Goal: Task Accomplishment & Management: Manage account settings

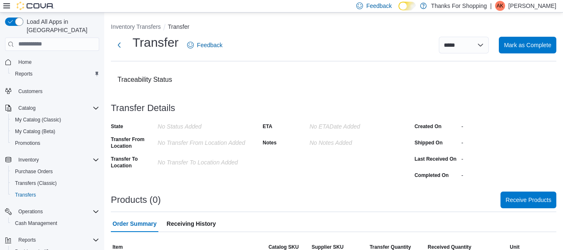
scroll to position [20, 0]
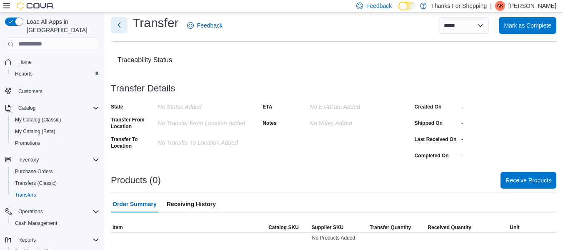
click at [120, 26] on button "Next" at bounding box center [119, 25] width 17 height 17
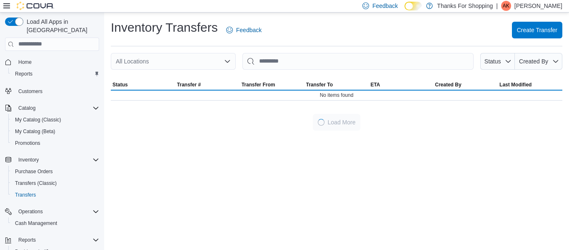
click at [160, 62] on div "All Locations" at bounding box center [173, 61] width 125 height 17
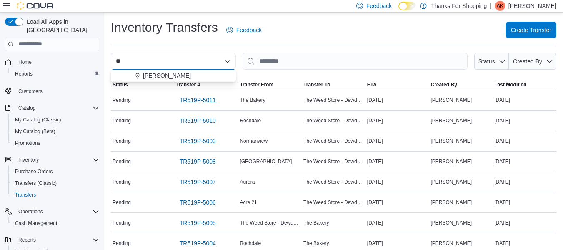
type input "**"
click at [168, 72] on div "[PERSON_NAME]" at bounding box center [178, 75] width 105 height 8
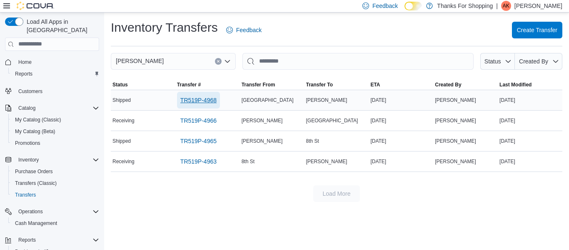
click at [196, 103] on span "TR519P-4968" at bounding box center [198, 100] width 36 height 8
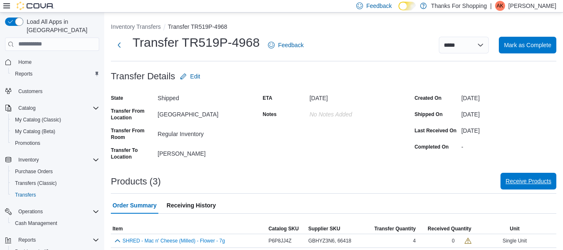
click at [512, 179] on span "Receive Products" at bounding box center [528, 181] width 46 height 8
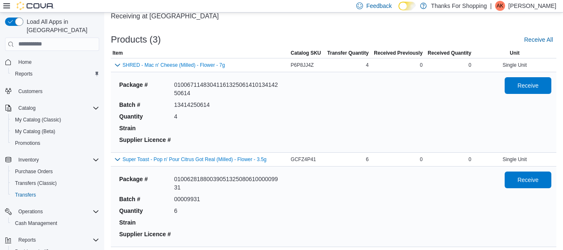
scroll to position [57, 0]
click at [539, 87] on span "Receive" at bounding box center [527, 84] width 21 height 8
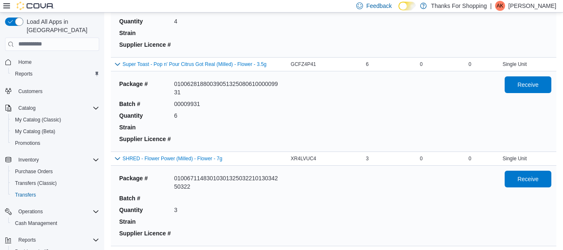
scroll to position [161, 0]
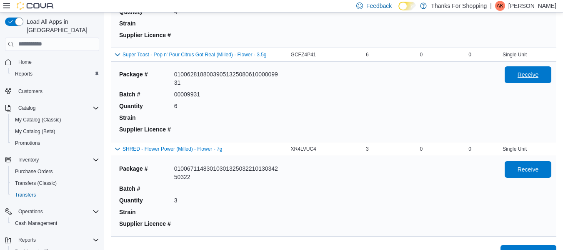
click at [539, 77] on span "Receive" at bounding box center [527, 74] width 21 height 8
click at [551, 165] on button "Receive" at bounding box center [528, 168] width 47 height 17
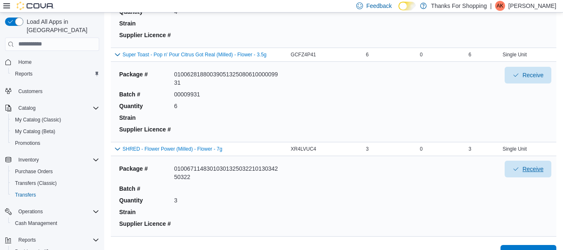
scroll to position [180, 0]
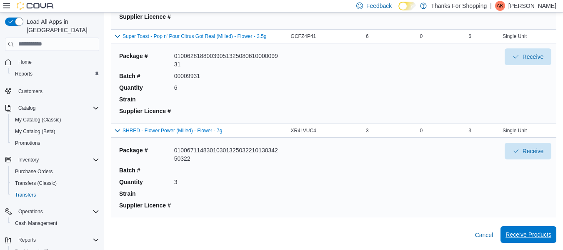
click at [538, 229] on span "Receive Products" at bounding box center [528, 234] width 46 height 17
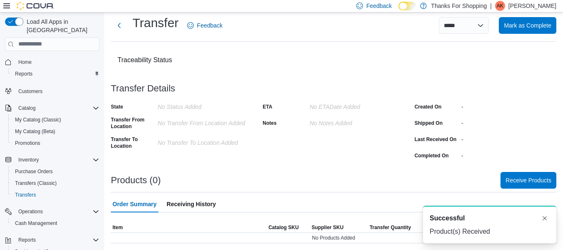
click at [55, 56] on button "Home" at bounding box center [52, 62] width 101 height 12
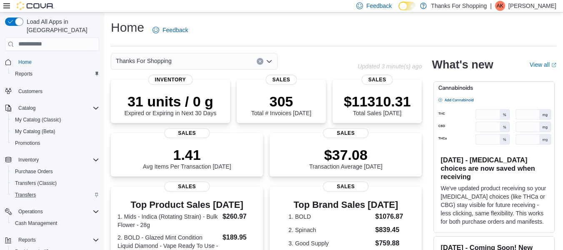
click at [50, 190] on div "Transfers" at bounding box center [55, 195] width 87 height 10
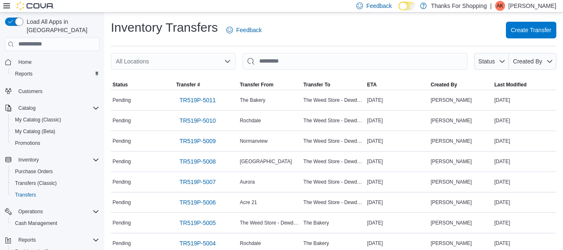
click at [172, 65] on div "All Locations" at bounding box center [173, 61] width 125 height 17
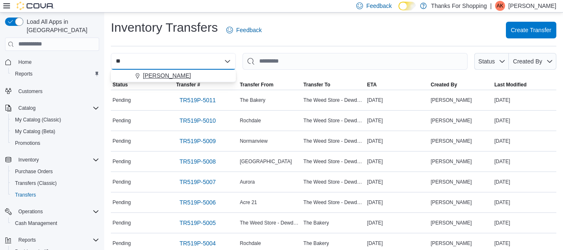
type input "**"
click at [171, 75] on div "[PERSON_NAME]" at bounding box center [178, 75] width 105 height 8
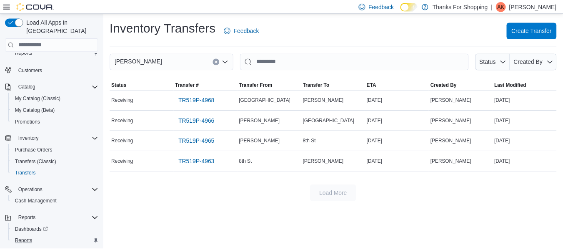
scroll to position [33, 0]
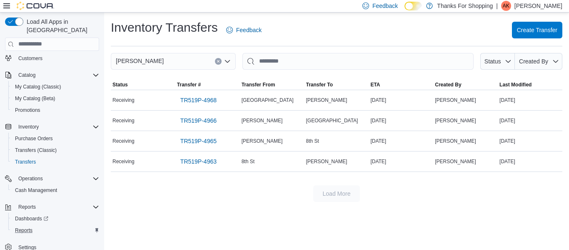
click at [52, 225] on div "Reports" at bounding box center [55, 230] width 87 height 10
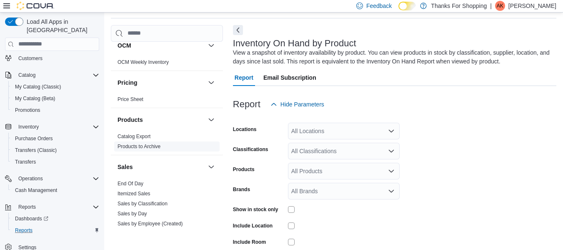
scroll to position [375, 0]
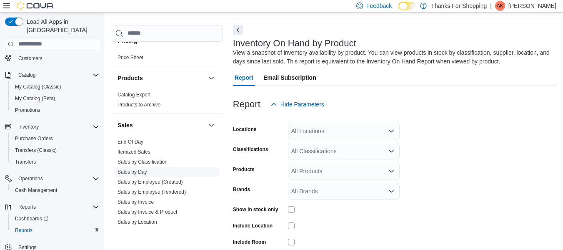
click at [160, 180] on link "Sales by Employee (Created)" at bounding box center [149, 182] width 65 height 6
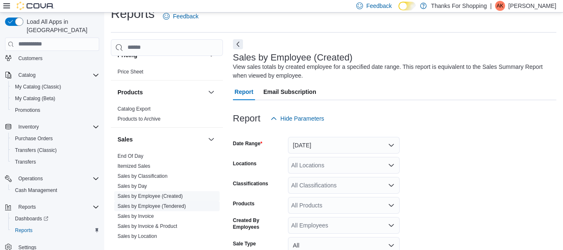
scroll to position [28, 0]
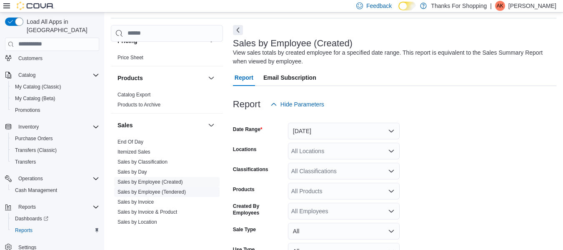
click at [162, 194] on link "Sales by Employee (Tendered)" at bounding box center [151, 192] width 68 height 6
click at [347, 135] on button "Yesterday" at bounding box center [344, 130] width 112 height 17
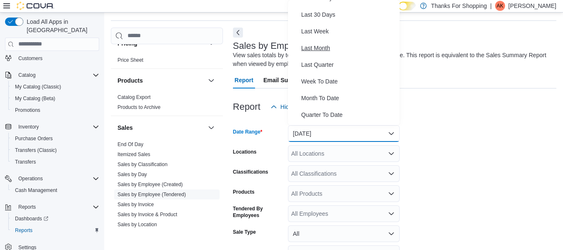
scroll to position [125, 0]
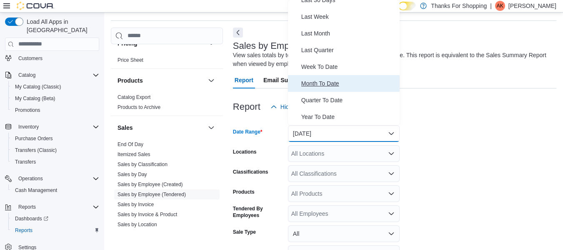
click at [363, 88] on span "Month To Date" at bounding box center [348, 83] width 95 height 10
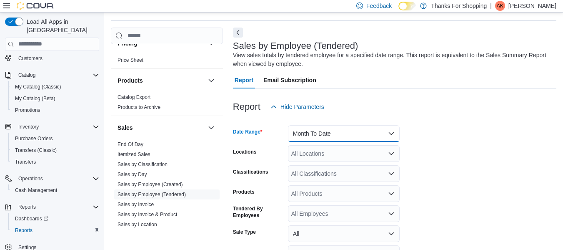
click at [366, 137] on button "Month To Date" at bounding box center [344, 133] width 112 height 17
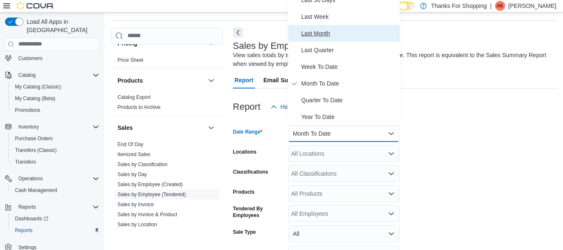
click at [366, 37] on span "Last Month" at bounding box center [348, 33] width 95 height 10
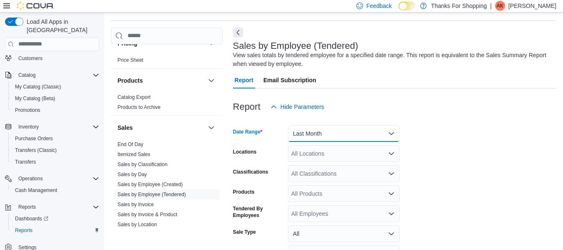
click at [378, 137] on button "Last Month" at bounding box center [344, 133] width 112 height 17
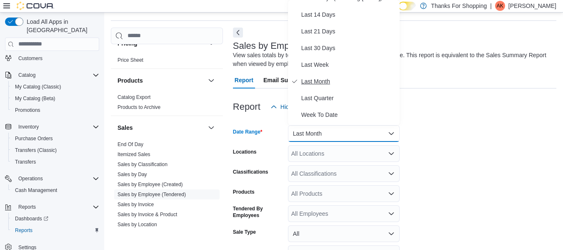
scroll to position [83, 0]
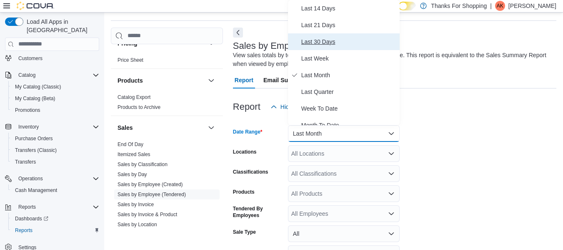
click at [361, 48] on button "Last 30 Days" at bounding box center [344, 41] width 112 height 17
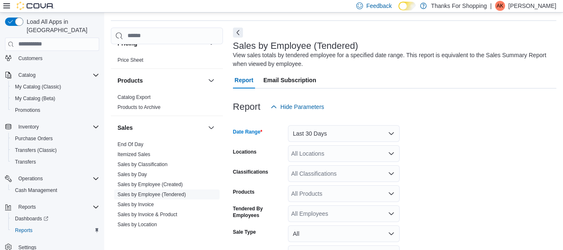
click at [340, 146] on div "All Locations" at bounding box center [344, 153] width 112 height 17
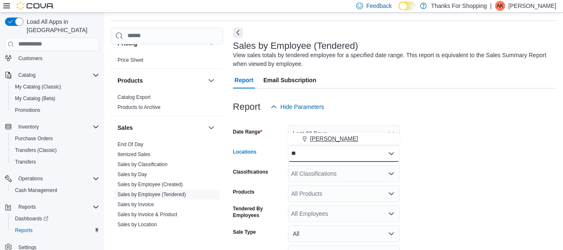
type input "**"
click at [340, 142] on button "[PERSON_NAME]" at bounding box center [344, 138] width 112 height 12
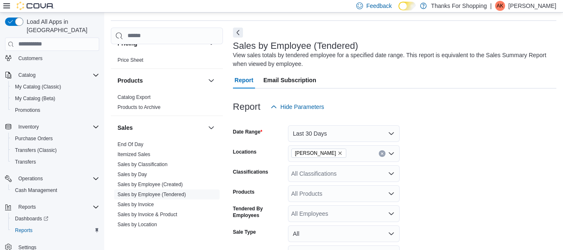
click at [415, 131] on form "Date Range Last 30 Days Locations Preston Classifications All Classifications P…" at bounding box center [394, 210] width 323 height 190
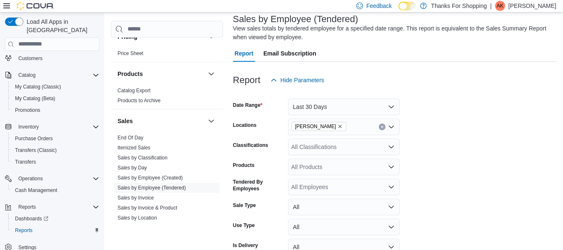
scroll to position [97, 0]
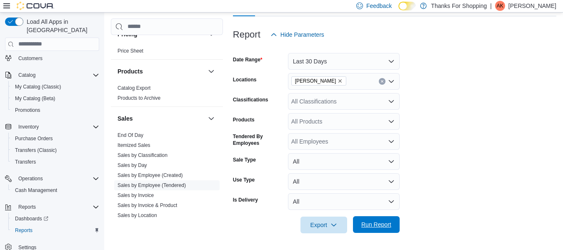
click at [366, 223] on span "Run Report" at bounding box center [376, 224] width 30 height 8
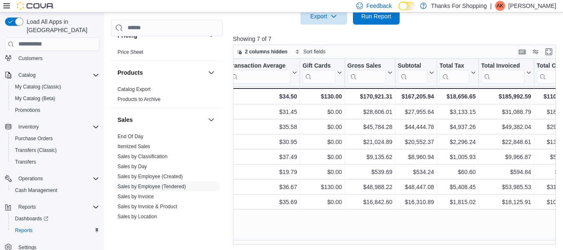
scroll to position [0, 375]
click at [434, 75] on div at bounding box center [435, 72] width 7 height 27
click at [432, 74] on div at bounding box center [435, 72] width 7 height 27
click at [428, 72] on icon at bounding box center [429, 72] width 7 height 5
click at [427, 111] on span "Sort High-Low" at bounding box center [421, 114] width 32 height 7
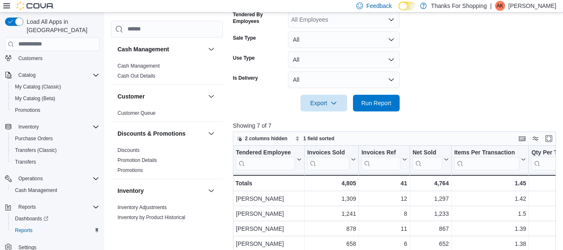
scroll to position [57, 0]
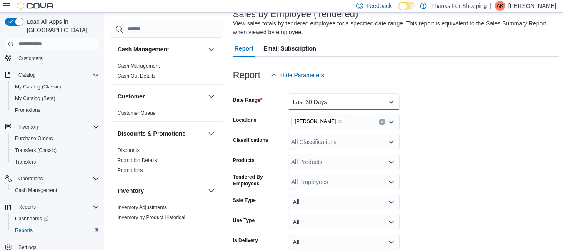
click at [325, 102] on button "Last 30 Days" at bounding box center [344, 101] width 112 height 17
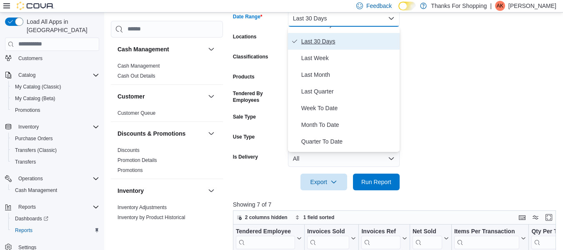
scroll to position [125, 0]
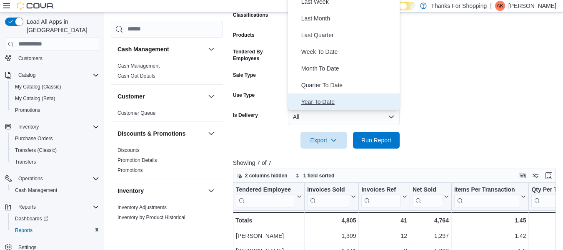
click at [337, 100] on span "Year To Date" at bounding box center [348, 102] width 95 height 10
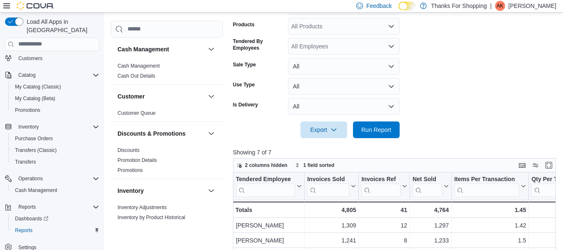
scroll to position [200, 0]
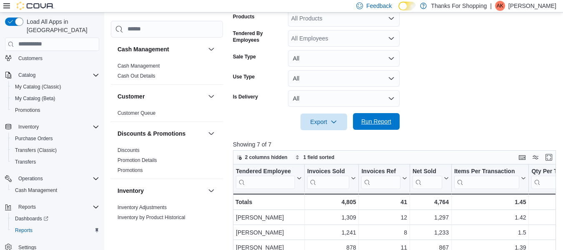
click at [385, 124] on span "Run Report" at bounding box center [376, 121] width 30 height 8
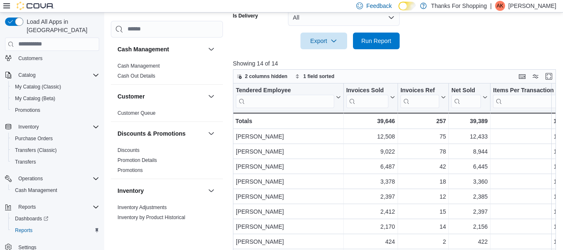
scroll to position [307, 0]
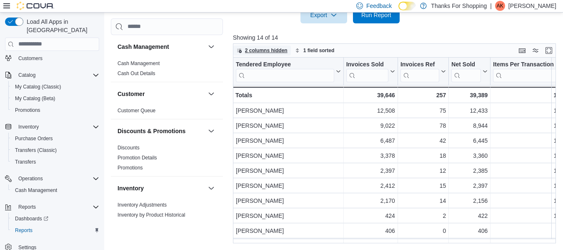
click at [275, 54] on span "2 columns hidden" at bounding box center [262, 50] width 51 height 10
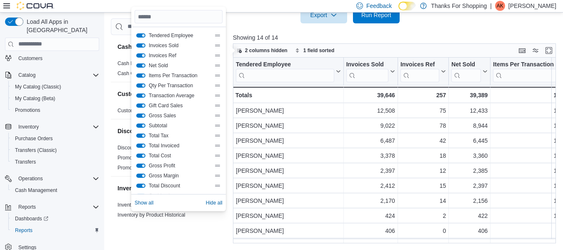
click at [142, 55] on button "Invoices Ref" at bounding box center [140, 55] width 9 height 4
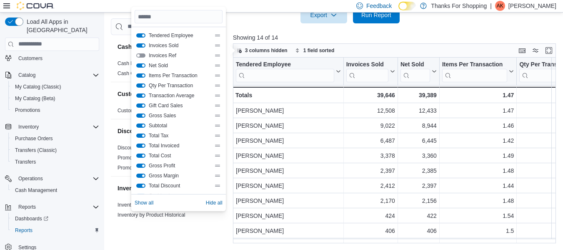
click at [140, 64] on button "Net Sold" at bounding box center [140, 65] width 9 height 4
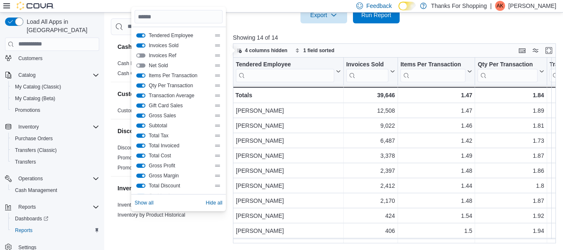
click at [142, 76] on button "Items Per Transaction" at bounding box center [140, 75] width 9 height 4
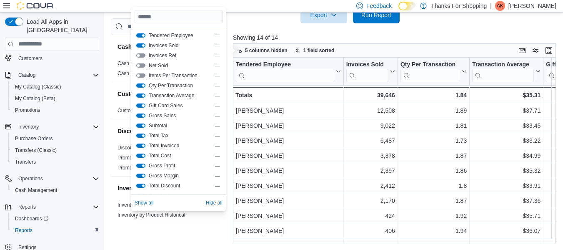
click at [141, 105] on button "Gift Card Sales" at bounding box center [140, 105] width 9 height 4
click at [143, 115] on button "Gross Sales" at bounding box center [140, 115] width 9 height 4
click at [143, 137] on button "Total Tax" at bounding box center [140, 135] width 9 height 4
click at [141, 145] on button "Total Invoiced" at bounding box center [140, 145] width 9 height 4
click at [143, 155] on button "Total Cost" at bounding box center [140, 155] width 9 height 4
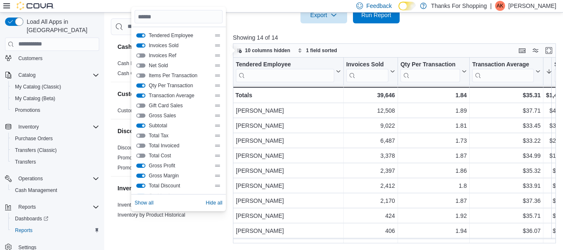
click at [141, 164] on button "Gross Profit" at bounding box center [140, 165] width 9 height 4
click at [145, 185] on button "Total Discount" at bounding box center [140, 185] width 9 height 4
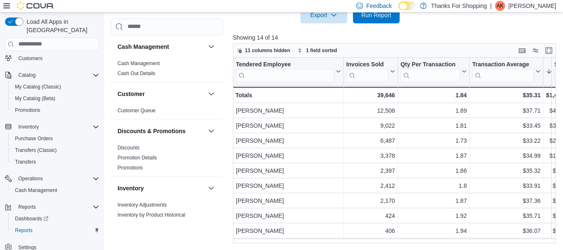
click at [452, 37] on p "Showing 14 of 14" at bounding box center [396, 37] width 326 height 8
drag, startPoint x: 396, startPoint y: 68, endPoint x: 374, endPoint y: 68, distance: 22.5
click at [380, 68] on div at bounding box center [383, 70] width 7 height 27
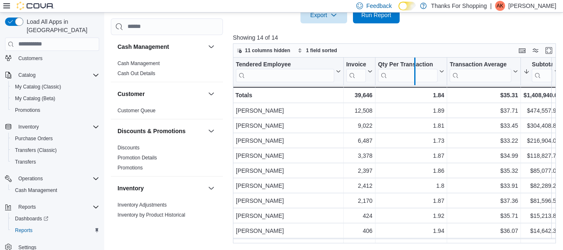
drag, startPoint x: 446, startPoint y: 70, endPoint x: 410, endPoint y: 68, distance: 36.3
click at [411, 68] on div at bounding box center [414, 70] width 7 height 27
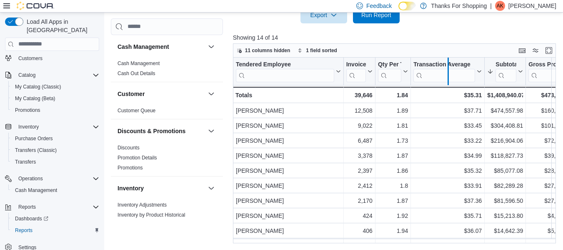
drag, startPoint x: 485, startPoint y: 68, endPoint x: 449, endPoint y: 78, distance: 37.6
click at [449, 78] on div at bounding box center [448, 70] width 7 height 27
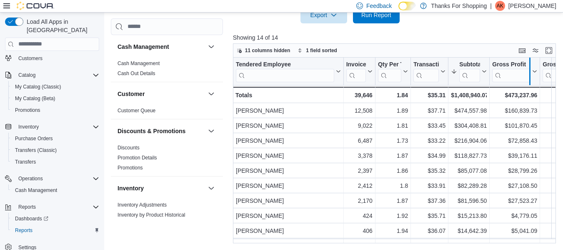
drag, startPoint x: 539, startPoint y: 72, endPoint x: 528, endPoint y: 74, distance: 10.5
click at [528, 74] on div at bounding box center [529, 70] width 7 height 27
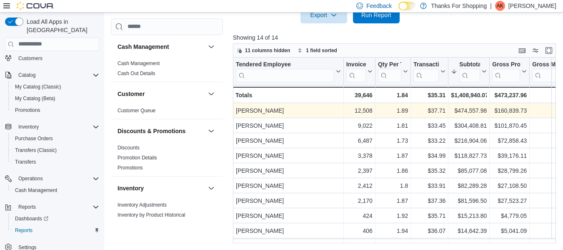
scroll to position [0, 83]
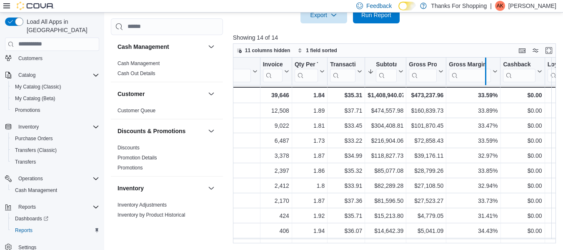
drag, startPoint x: 500, startPoint y: 70, endPoint x: 485, endPoint y: 72, distance: 15.6
click at [485, 72] on div at bounding box center [485, 70] width 7 height 27
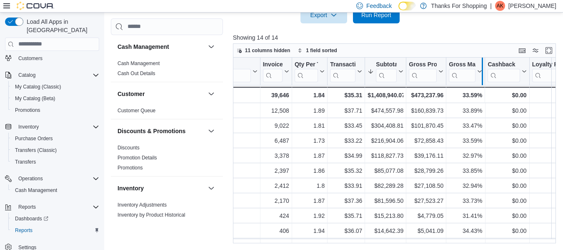
drag, startPoint x: 484, startPoint y: 68, endPoint x: 479, endPoint y: 67, distance: 5.4
click at [479, 67] on div at bounding box center [482, 70] width 7 height 27
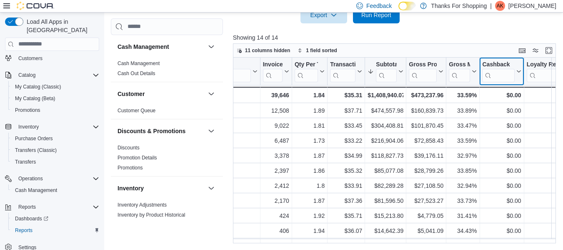
click at [519, 71] on icon at bounding box center [517, 71] width 7 height 5
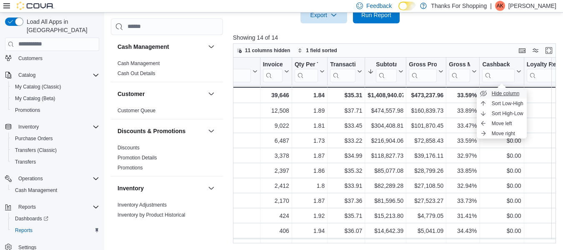
click at [502, 95] on span "Hide column" at bounding box center [506, 93] width 28 height 7
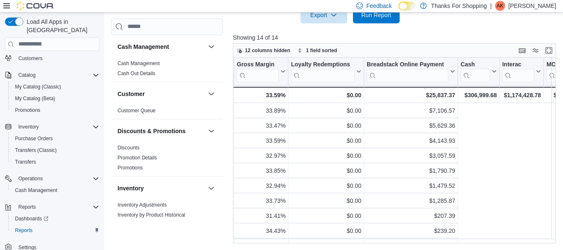
scroll to position [0, 0]
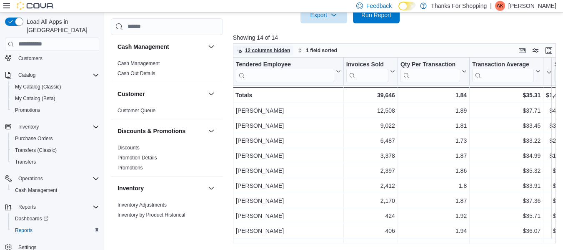
click at [259, 49] on span "12 columns hidden" at bounding box center [267, 50] width 45 height 7
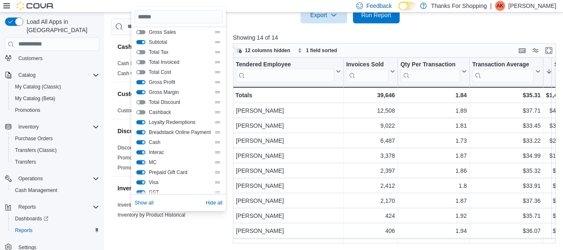
scroll to position [125, 0]
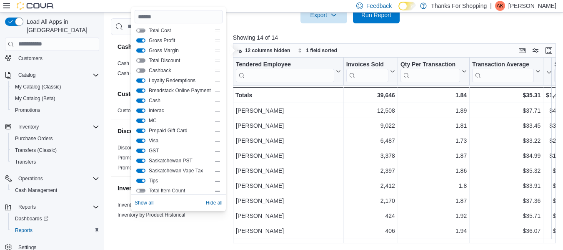
click at [139, 80] on button "Loyalty Redemptions" at bounding box center [140, 80] width 9 height 4
click at [143, 92] on button "Breadstack Online Payment" at bounding box center [140, 90] width 9 height 4
click at [143, 100] on button "Cash" at bounding box center [140, 100] width 9 height 4
click at [142, 110] on button "Interac" at bounding box center [140, 110] width 9 height 4
click at [142, 120] on button "MC" at bounding box center [140, 120] width 9 height 4
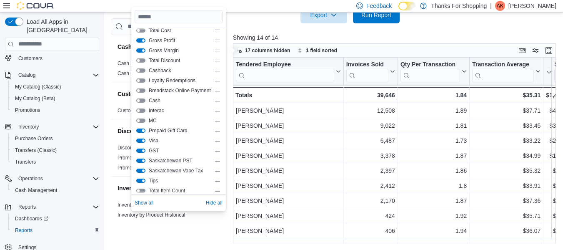
click at [142, 130] on button "Prepaid Gift Card" at bounding box center [140, 130] width 9 height 4
click at [142, 140] on button "Visa" at bounding box center [140, 140] width 9 height 4
click at [142, 150] on button "GST" at bounding box center [140, 150] width 9 height 4
click at [140, 162] on button "Saskatchewan PST" at bounding box center [140, 160] width 9 height 4
click at [142, 169] on button "Saskatchewan Vape Tax" at bounding box center [140, 170] width 9 height 4
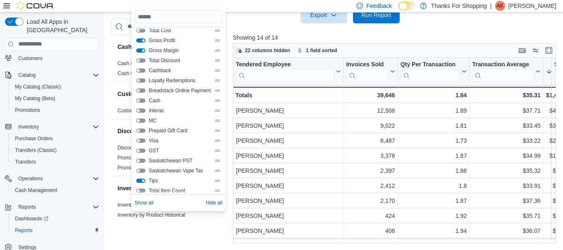
click at [143, 179] on button "Tips" at bounding box center [140, 180] width 9 height 4
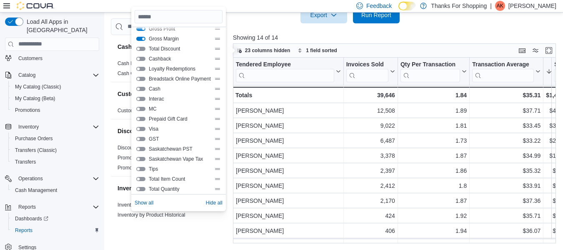
scroll to position [140, 0]
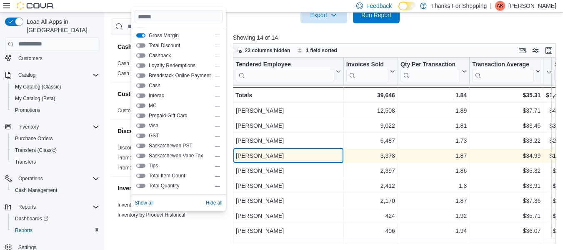
click at [322, 158] on div "Ace Braaten" at bounding box center [288, 155] width 105 height 10
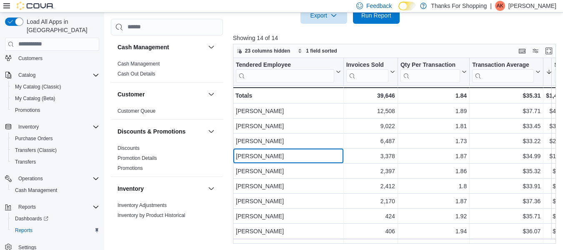
scroll to position [307, 0]
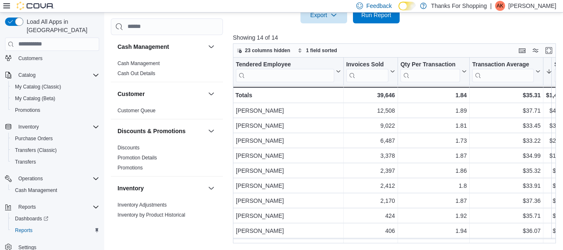
click at [465, 28] on div at bounding box center [396, 28] width 326 height 10
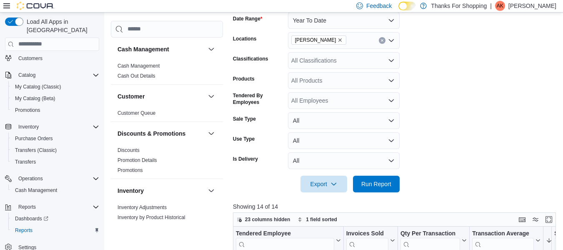
scroll to position [15, 0]
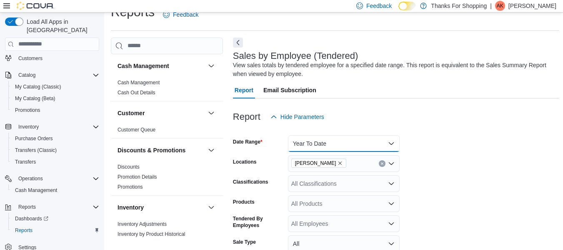
click at [329, 139] on button "Year To Date" at bounding box center [344, 143] width 112 height 17
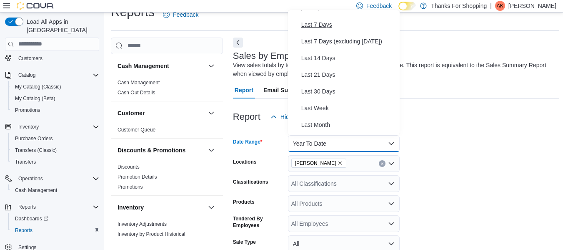
scroll to position [0, 0]
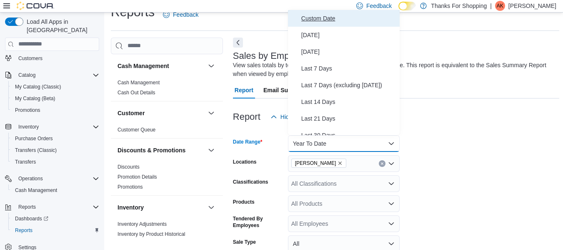
click at [349, 19] on span "Custom Date" at bounding box center [348, 18] width 95 height 10
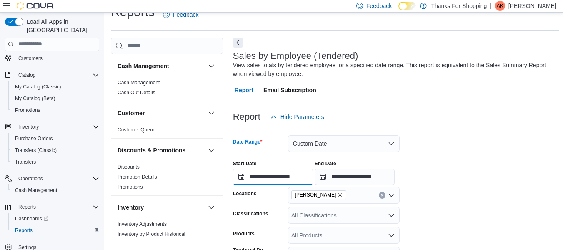
click at [240, 176] on input "**********" at bounding box center [273, 176] width 80 height 17
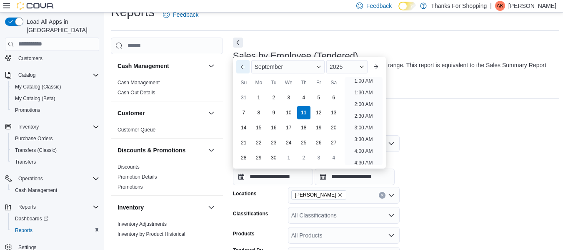
click at [243, 69] on button "Previous Month" at bounding box center [242, 66] width 13 height 13
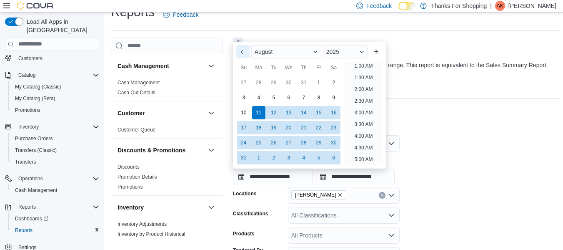
scroll to position [2, 0]
click at [240, 52] on button "Previous Month" at bounding box center [242, 51] width 13 height 13
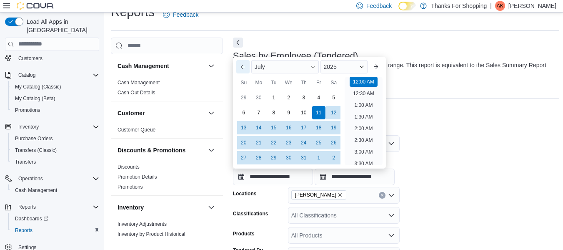
click at [246, 66] on button "Previous Month" at bounding box center [242, 66] width 13 height 13
click at [245, 103] on div "1" at bounding box center [243, 97] width 15 height 15
type input "**********"
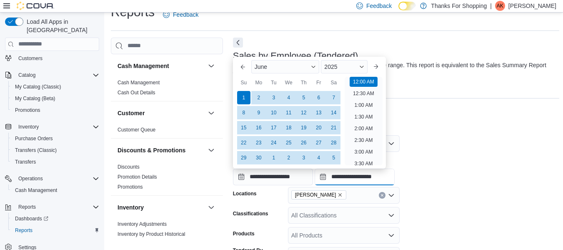
click at [329, 177] on input "**********" at bounding box center [355, 176] width 80 height 17
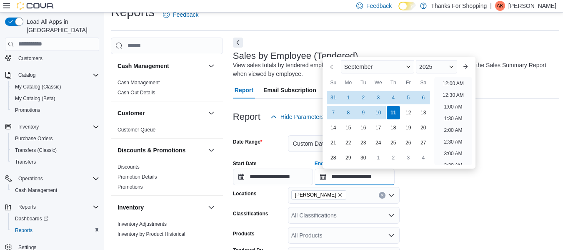
scroll to position [473, 0]
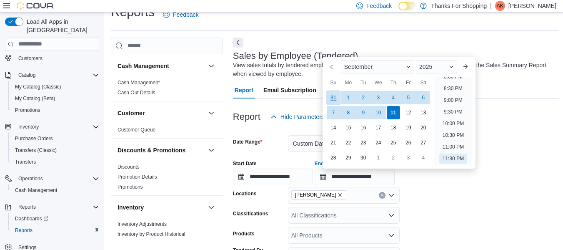
click at [336, 96] on div "31" at bounding box center [333, 97] width 15 height 15
type input "**********"
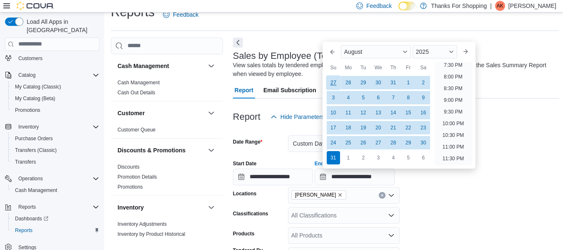
scroll to position [458, 0]
click at [497, 130] on div at bounding box center [396, 130] width 326 height 10
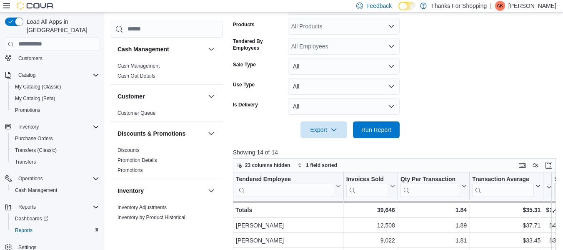
scroll to position [265, 0]
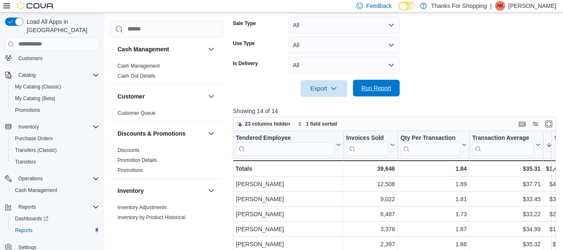
click at [376, 83] on span "Run Report" at bounding box center [376, 88] width 37 height 17
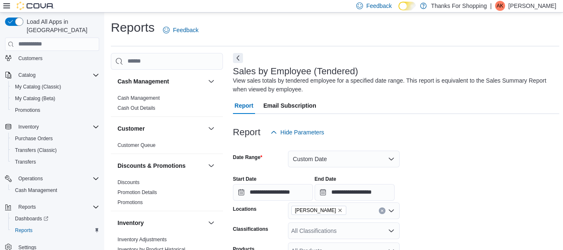
click at [555, 5] on p "[PERSON_NAME]" at bounding box center [532, 6] width 48 height 10
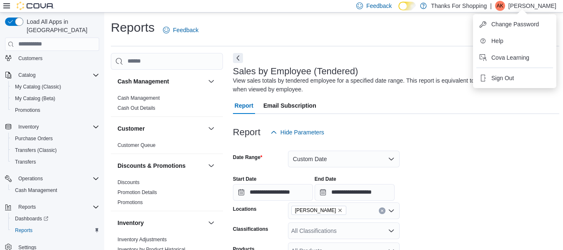
click at [505, 87] on ul "Change Password Help Cova Learning Sign Out" at bounding box center [514, 51] width 83 height 74
click at [506, 76] on span "Sign Out" at bounding box center [502, 78] width 22 height 8
